Goal: Find specific page/section: Find specific page/section

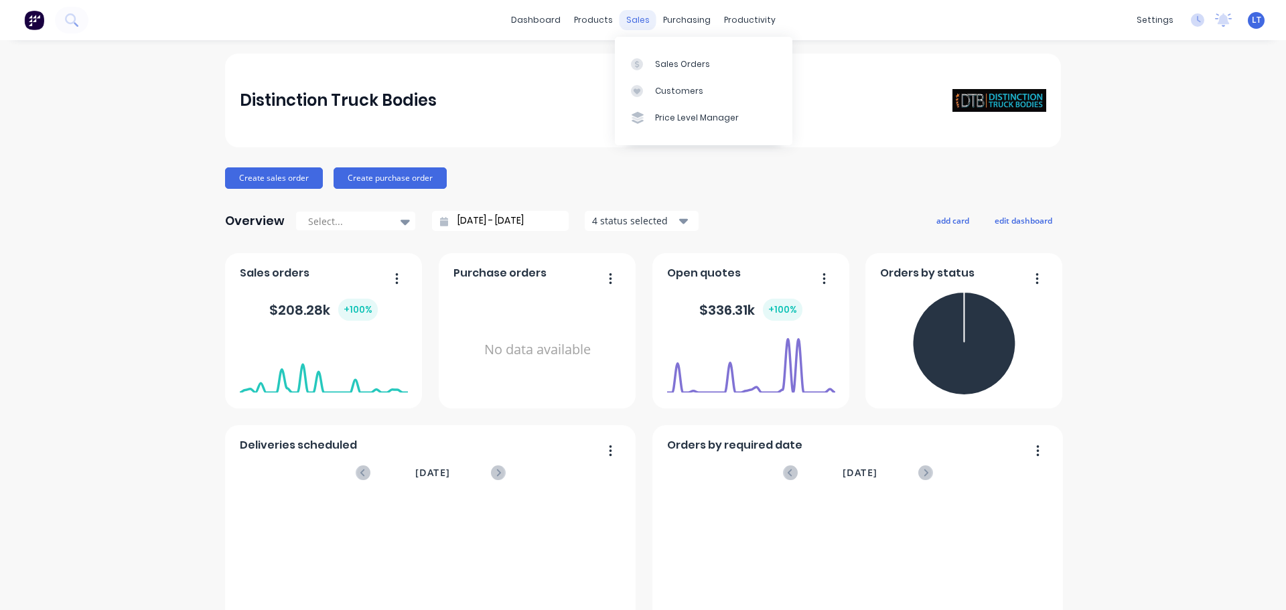
click at [629, 19] on div "sales" at bounding box center [638, 20] width 37 height 20
click at [655, 66] on div "Sales Orders" at bounding box center [682, 64] width 55 height 12
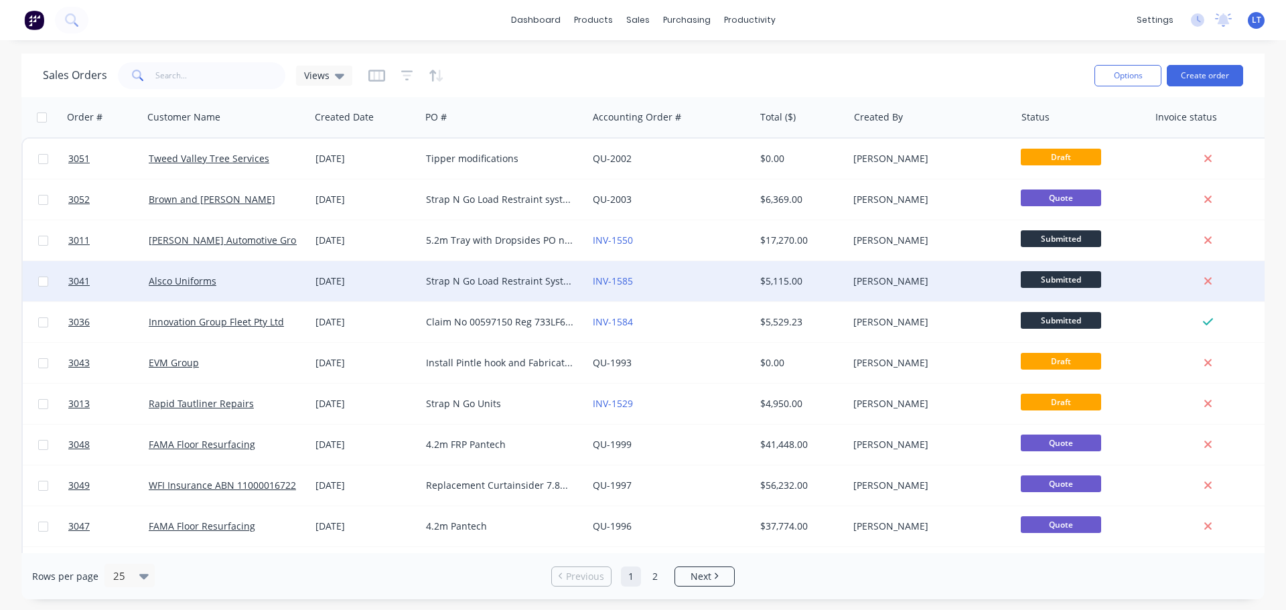
click at [476, 283] on div "Strap N Go Load Restraint System for 24 plt Drop Deck Trailer with full Mezz De…" at bounding box center [500, 281] width 149 height 13
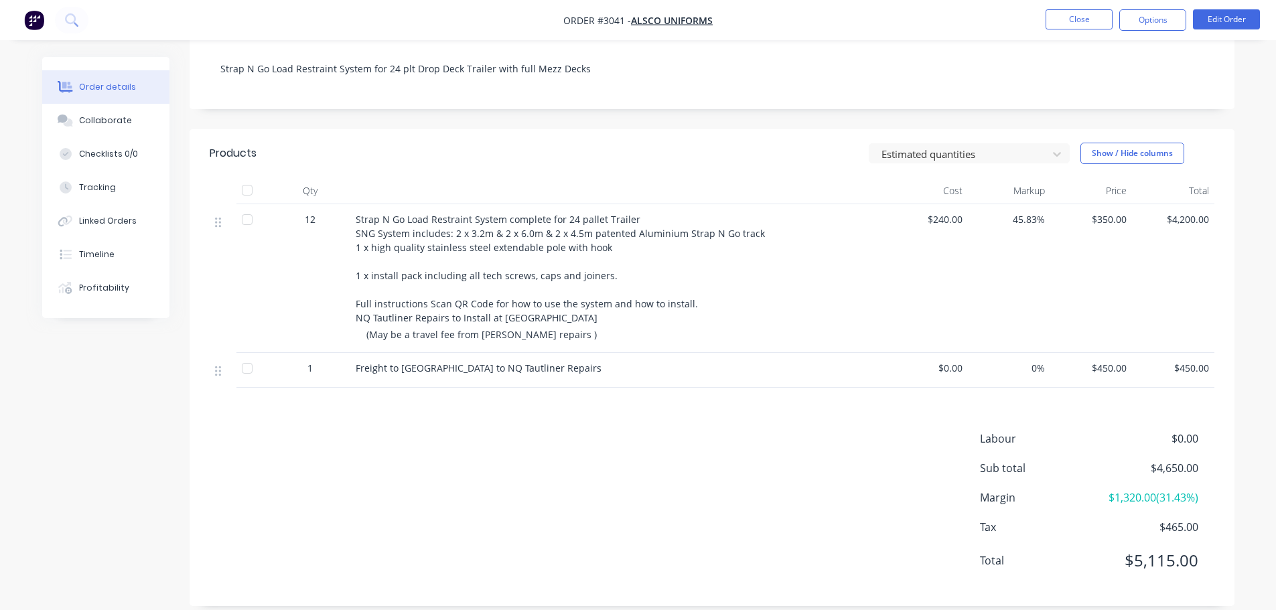
scroll to position [259, 0]
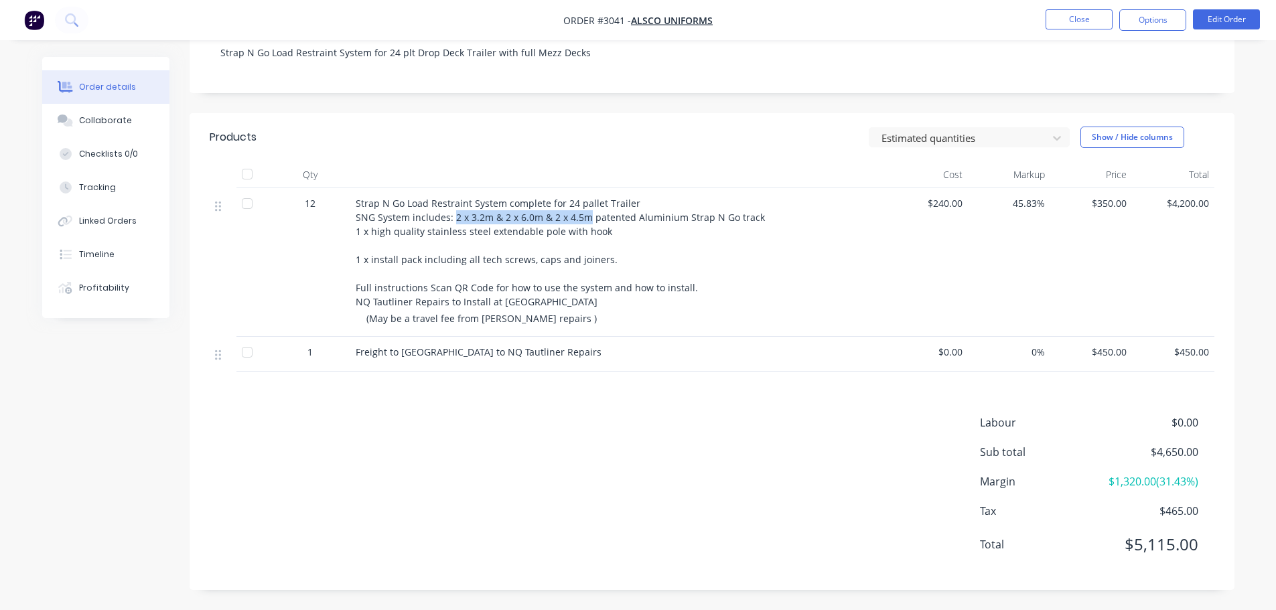
drag, startPoint x: 454, startPoint y: 218, endPoint x: 588, endPoint y: 216, distance: 133.3
click at [588, 216] on span "Strap N Go Load Restraint System complete for 24 pallet Trailer SNG System incl…" at bounding box center [562, 252] width 412 height 111
copy span "2 x 3.2m & 2 x 6.0m & 2 x 4.5m"
